Goal: Task Accomplishment & Management: Complete application form

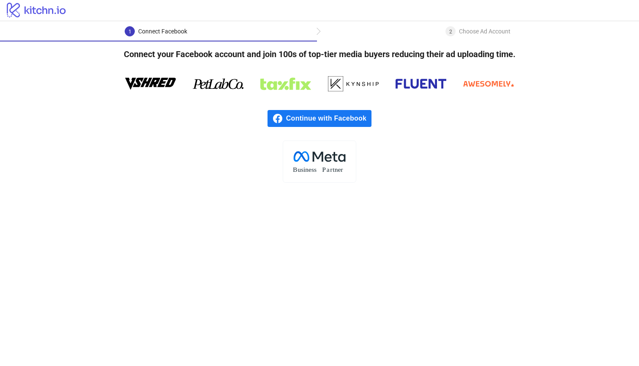
click at [309, 112] on span "Continue with Facebook" at bounding box center [328, 118] width 85 height 17
click at [317, 32] on div "2 Choose Ad Account" at bounding box center [478, 33] width 322 height 15
click at [329, 33] on div "2 Choose Ad Account" at bounding box center [478, 33] width 322 height 15
click at [129, 27] on div "1" at bounding box center [130, 31] width 10 height 10
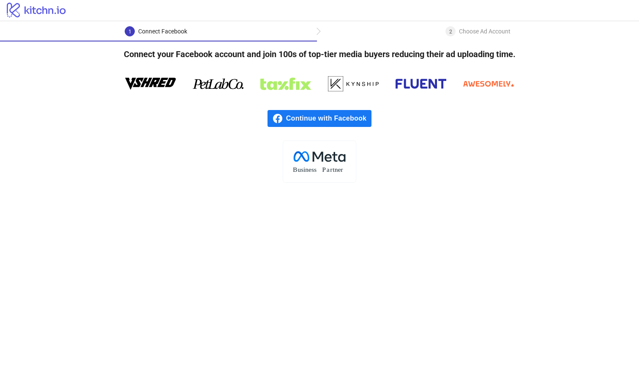
click at [37, 10] on icon at bounding box center [36, 10] width 59 height 15
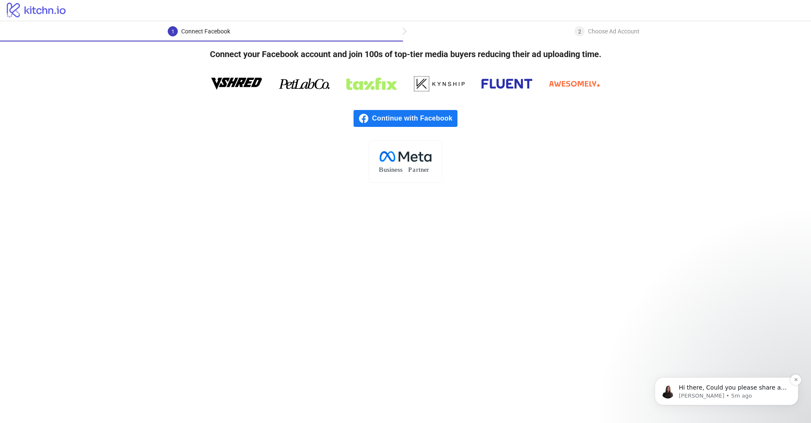
click at [719, 385] on p "Hi there, Could you please share a screenshot of the issue you're facing? Happy…" at bounding box center [733, 387] width 109 height 8
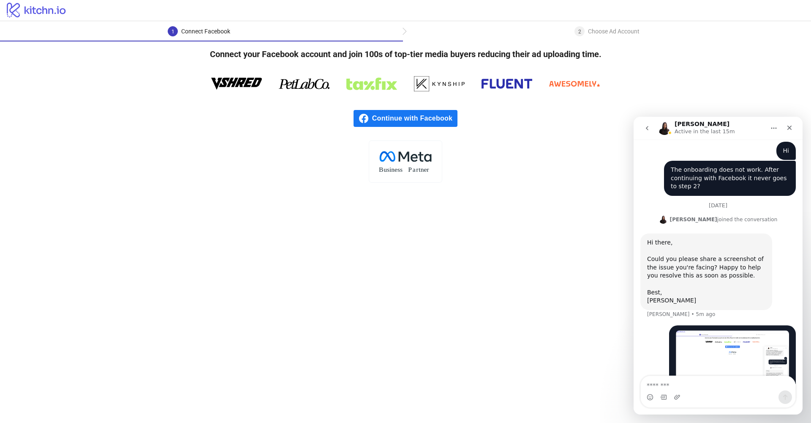
scroll to position [105, 0]
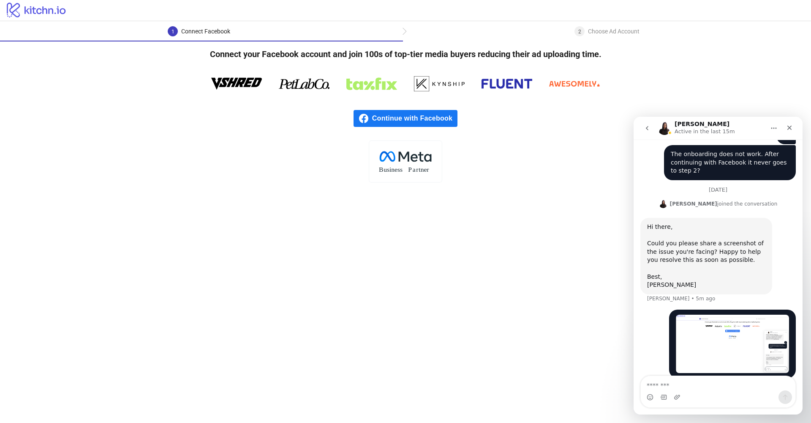
click at [700, 382] on textarea "Message…" at bounding box center [718, 383] width 155 height 14
type textarea "*"
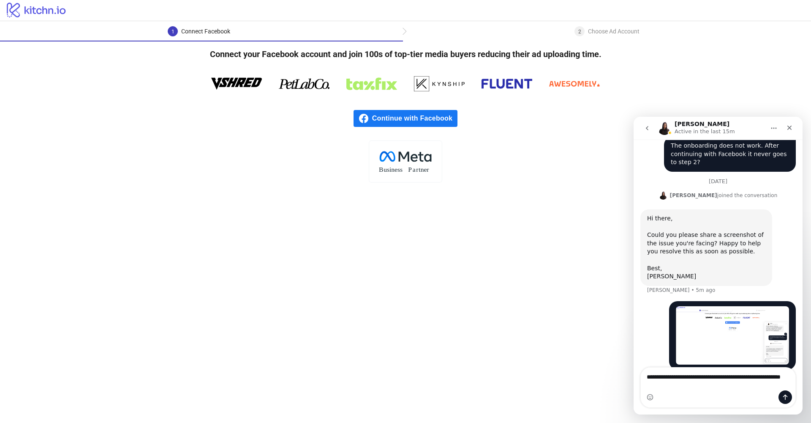
type textarea "**********"
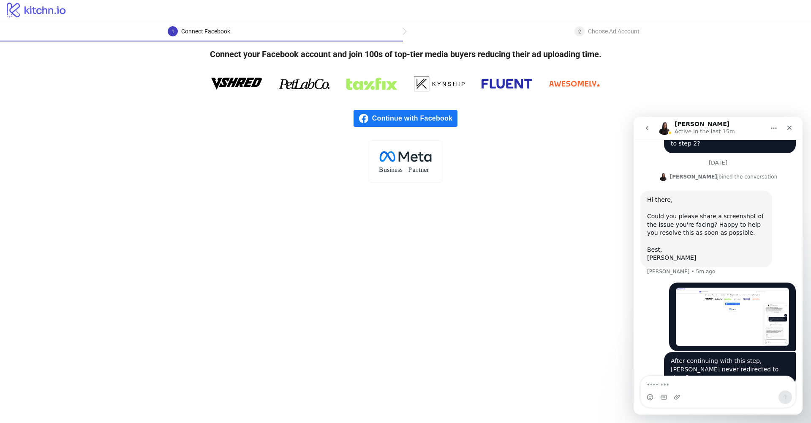
click at [407, 125] on span "Continue with Facebook" at bounding box center [414, 118] width 85 height 17
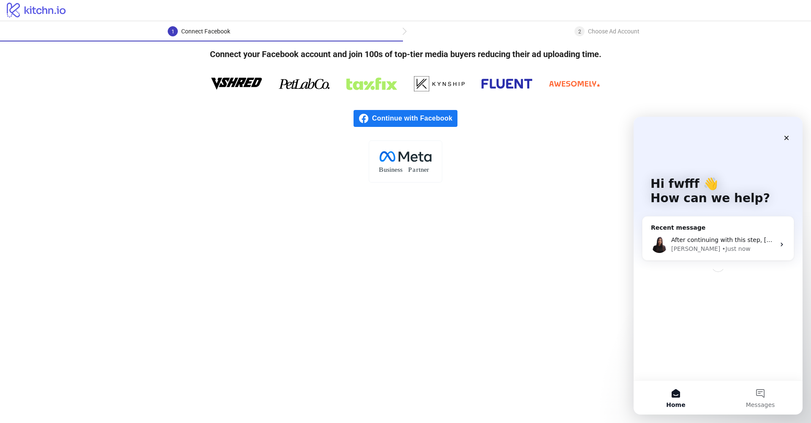
scroll to position [0, 0]
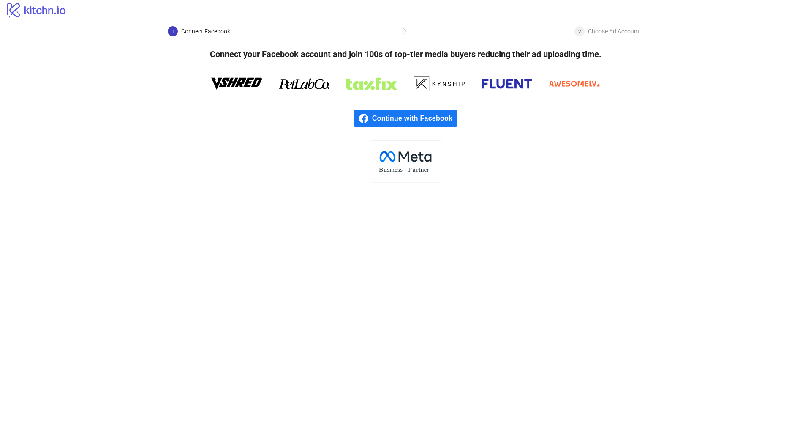
click at [588, 32] on div "Choose Ad Account" at bounding box center [614, 31] width 52 height 10
